Goal: Find specific page/section: Find specific page/section

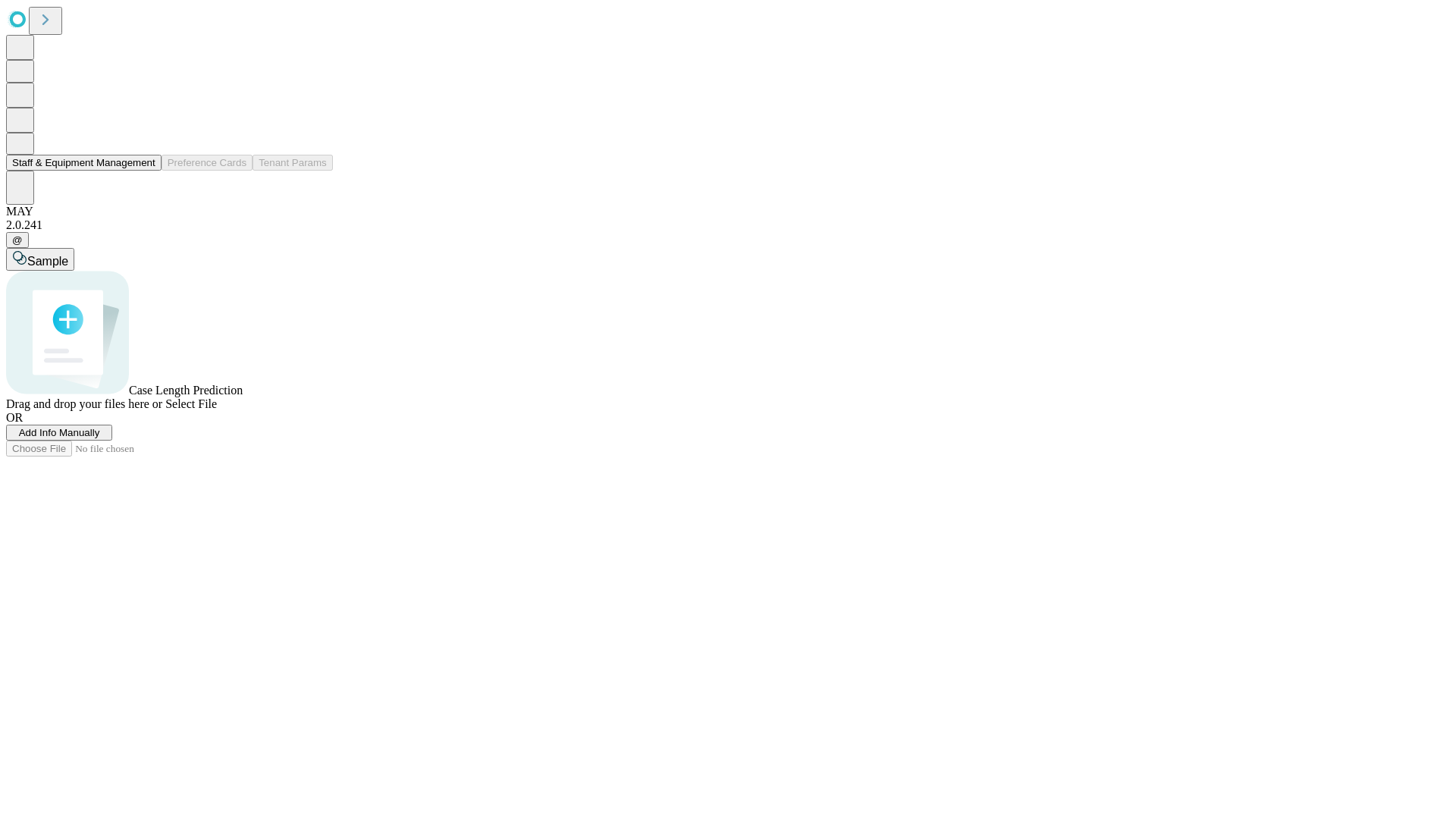
click at [145, 170] on button "Staff & Equipment Management" at bounding box center [84, 163] width 156 height 16
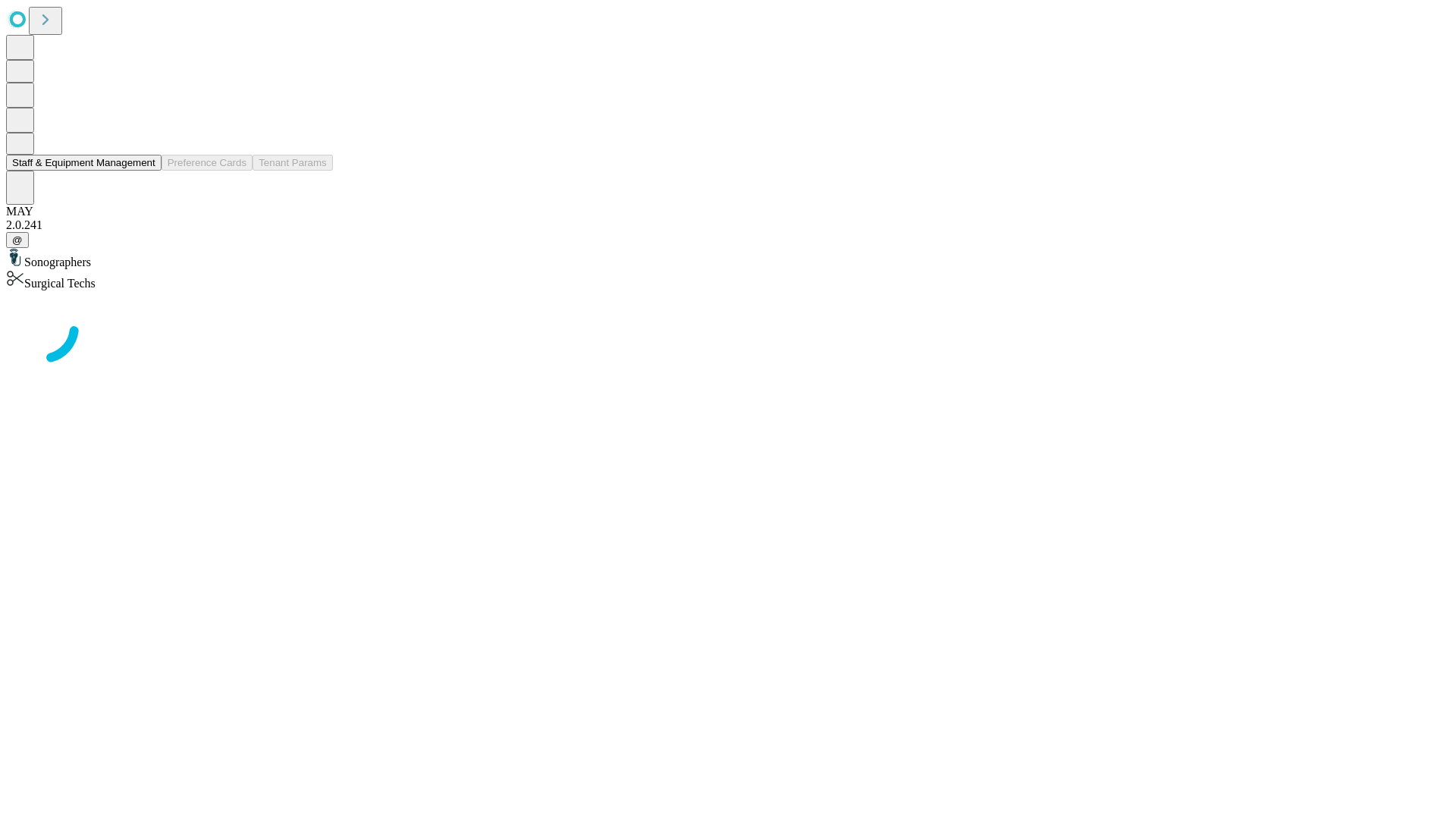
click at [145, 170] on button "Staff & Equipment Management" at bounding box center [84, 163] width 156 height 16
